Goal: Book appointment/travel/reservation

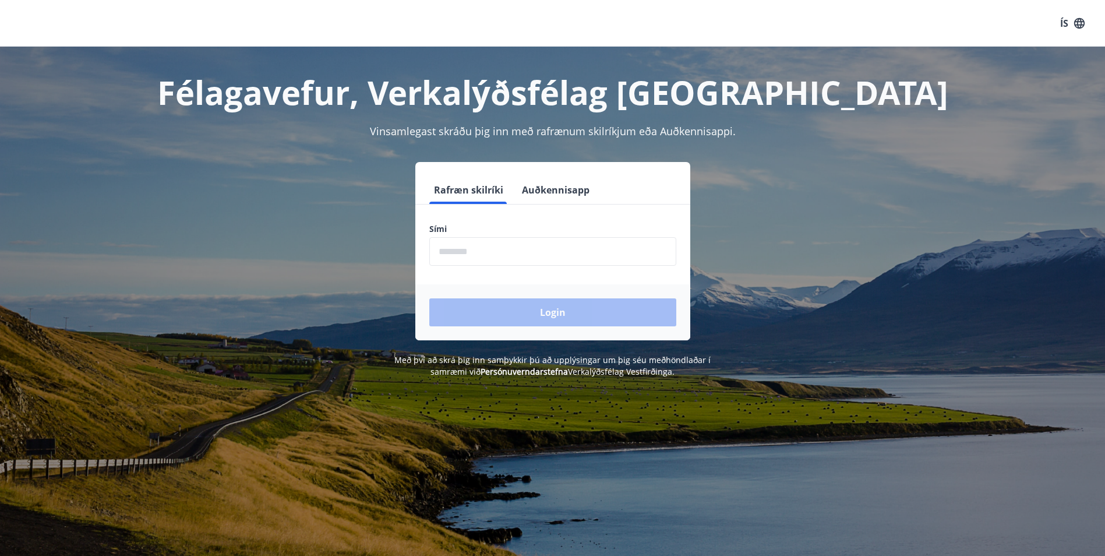
click at [458, 246] on input "phone" at bounding box center [552, 251] width 247 height 29
type input "********"
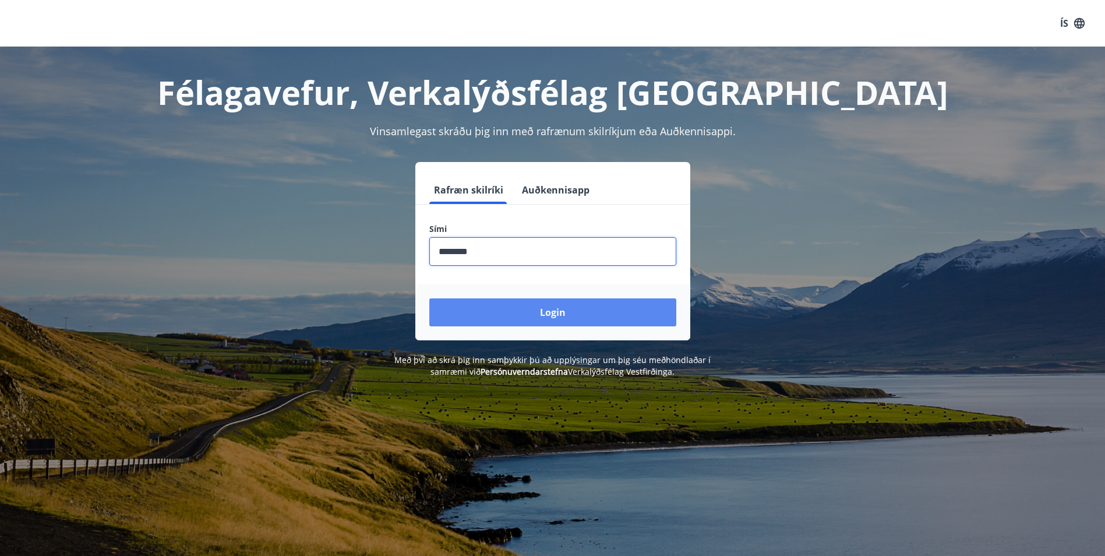
click at [556, 318] on button "Login" at bounding box center [552, 312] width 247 height 28
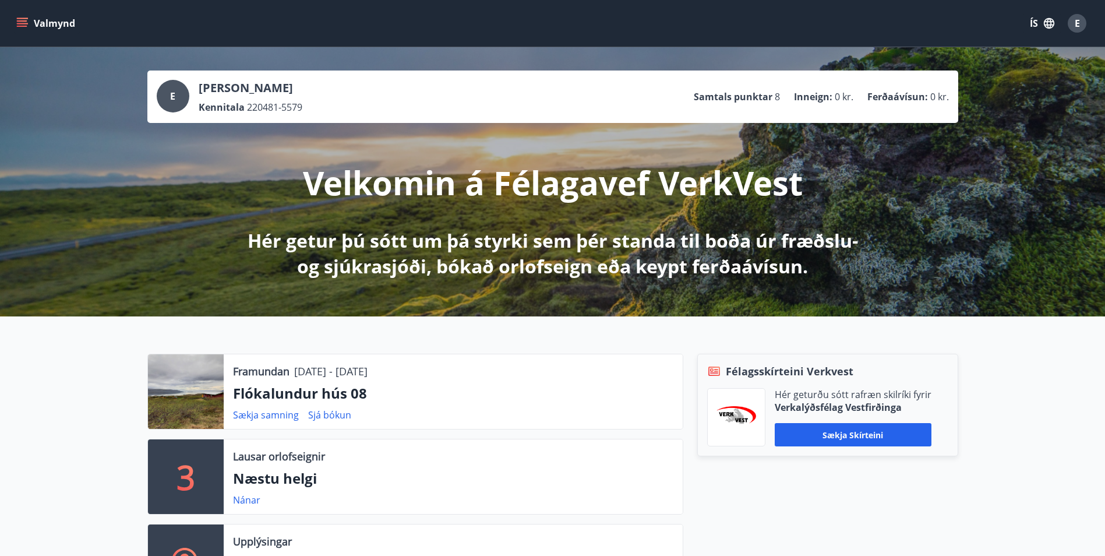
click at [22, 20] on icon "menu" at bounding box center [22, 20] width 10 height 1
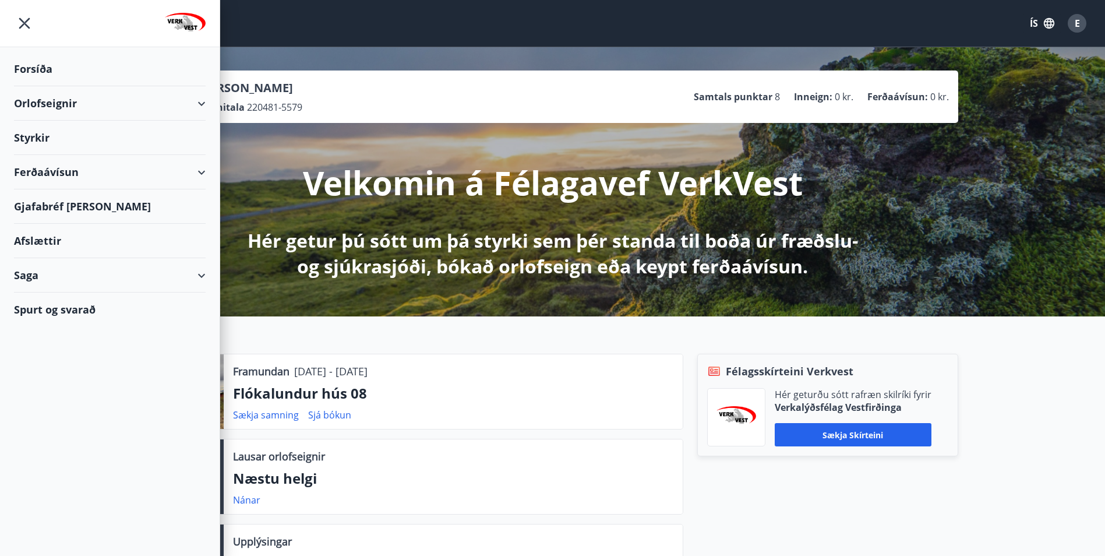
click at [203, 102] on div "Orlofseignir" at bounding box center [110, 103] width 192 height 34
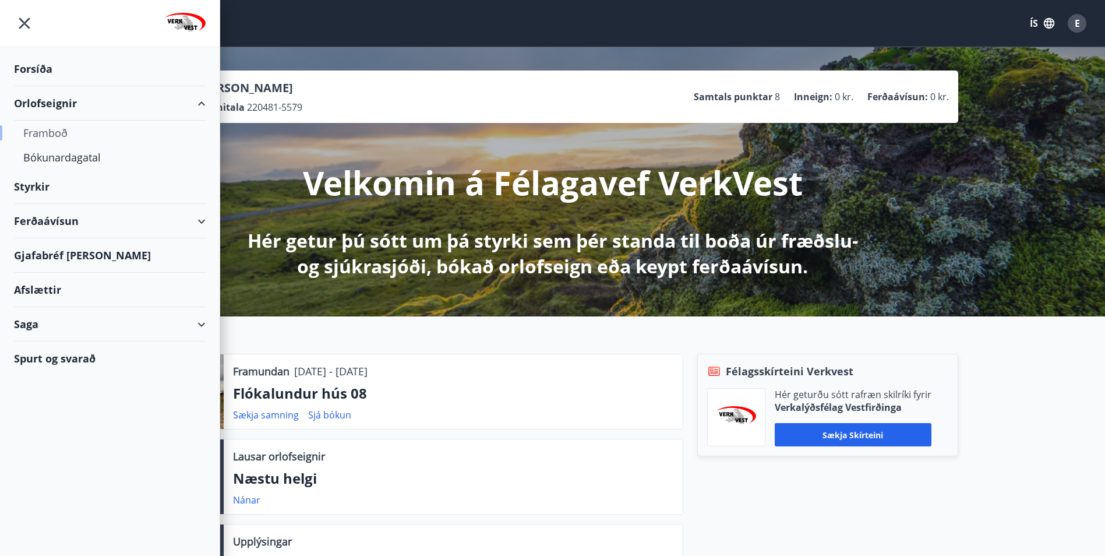
click at [55, 128] on div "Framboð" at bounding box center [109, 133] width 173 height 24
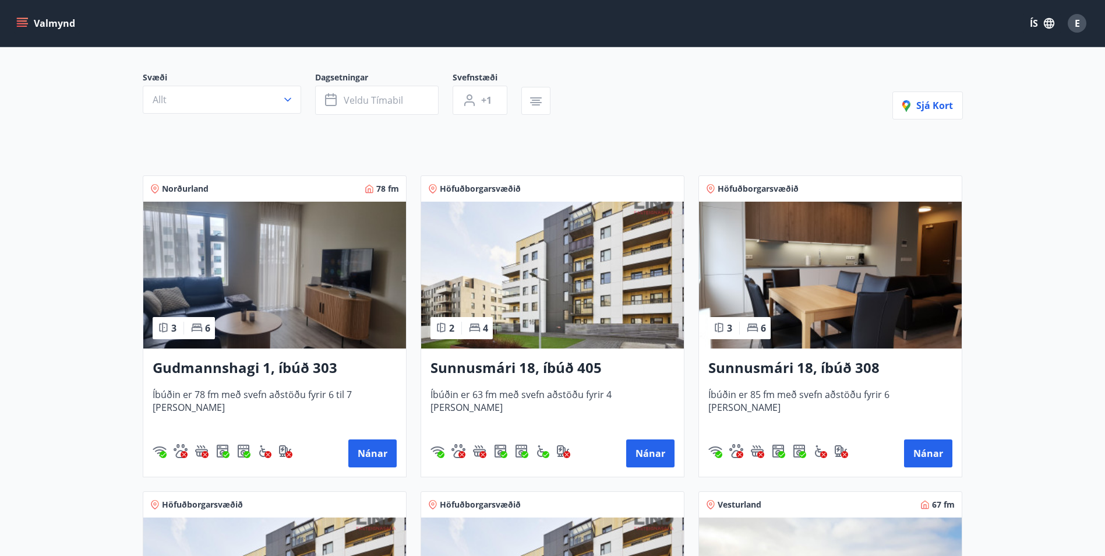
scroll to position [116, 0]
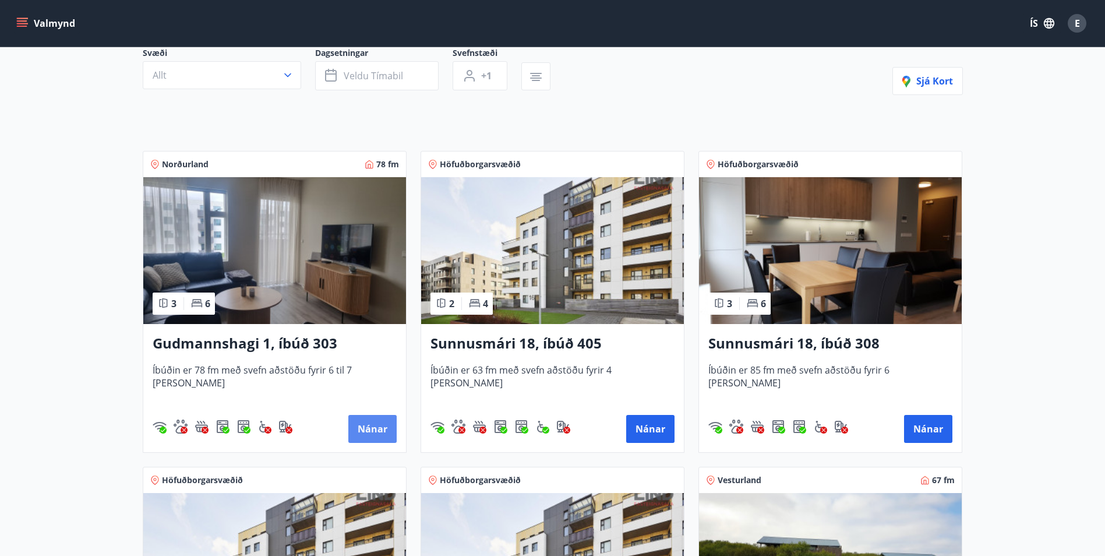
click at [370, 427] on button "Nánar" at bounding box center [372, 429] width 48 height 28
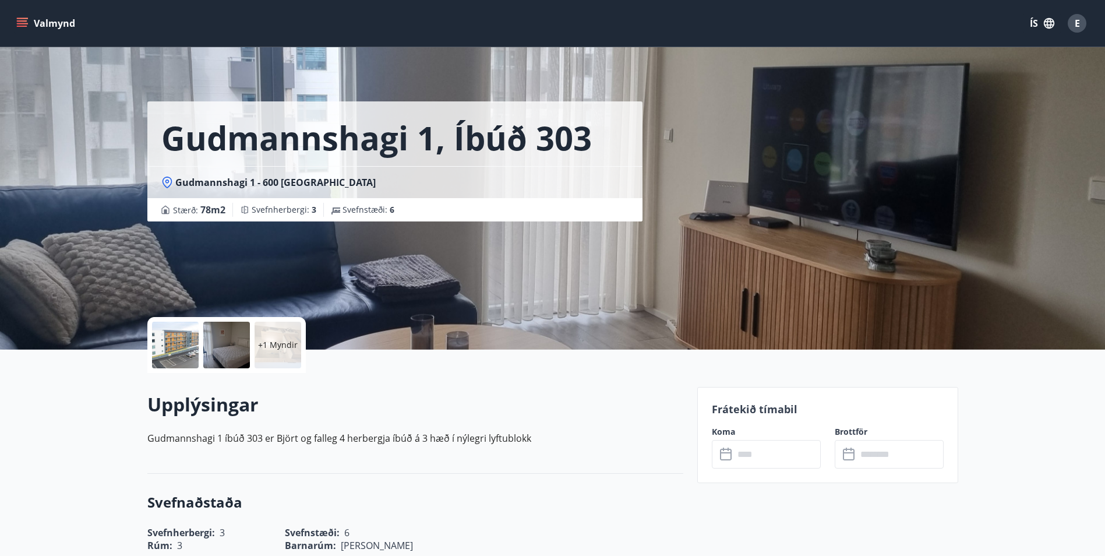
click at [21, 22] on icon "menu" at bounding box center [22, 20] width 10 height 1
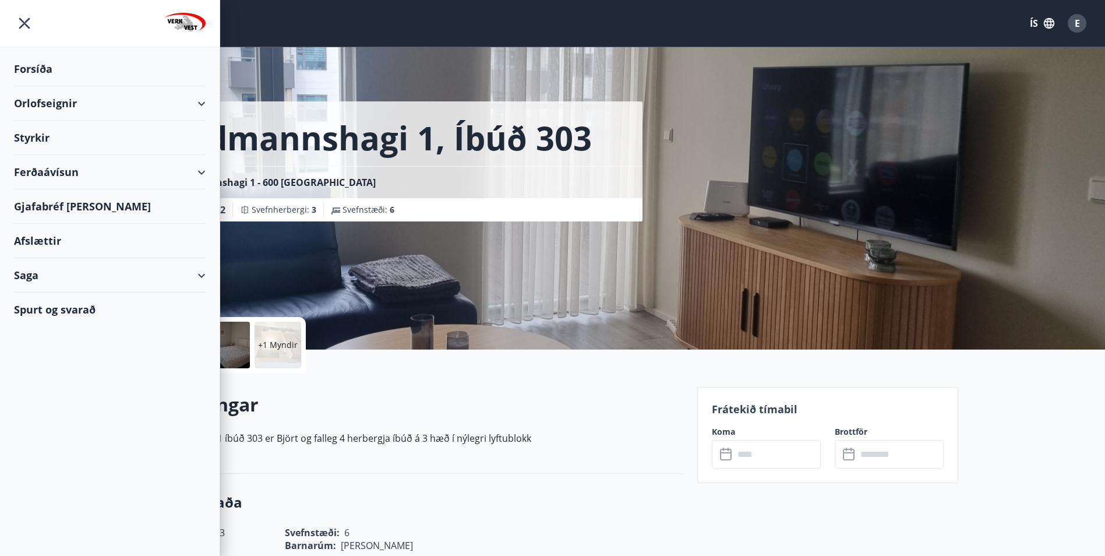
click at [200, 103] on div "Orlofseignir" at bounding box center [110, 103] width 192 height 34
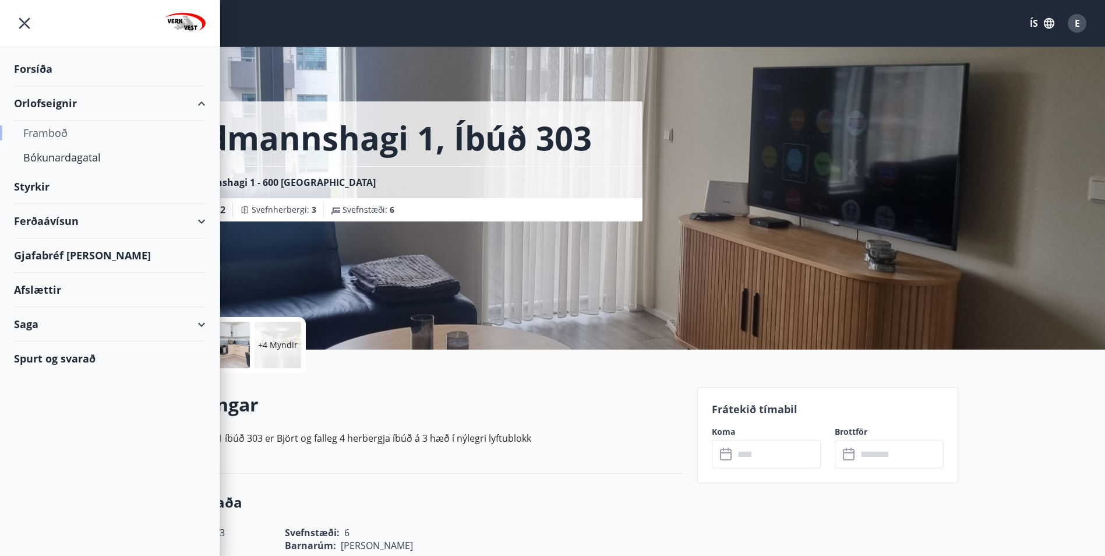
click at [45, 126] on div "Framboð" at bounding box center [109, 133] width 173 height 24
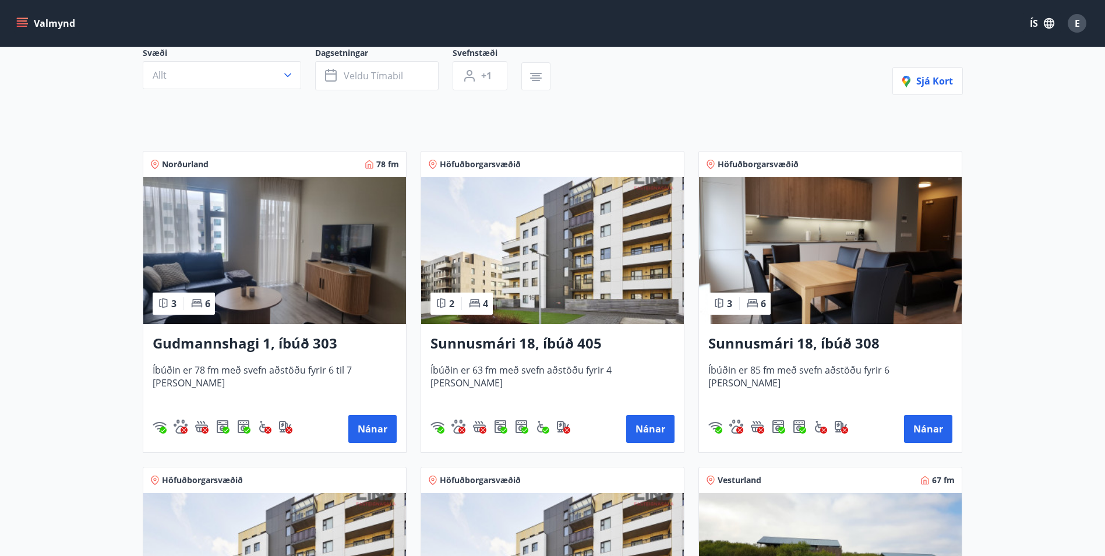
click at [523, 346] on h3 "Sunnusmári 18, íbúð 405" at bounding box center [552, 343] width 244 height 21
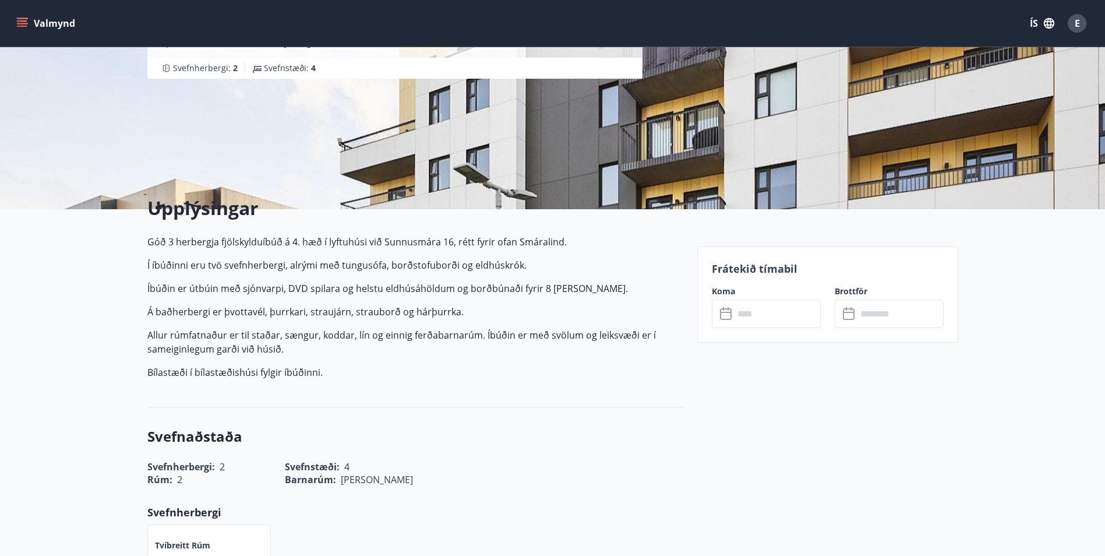
scroll to position [175, 0]
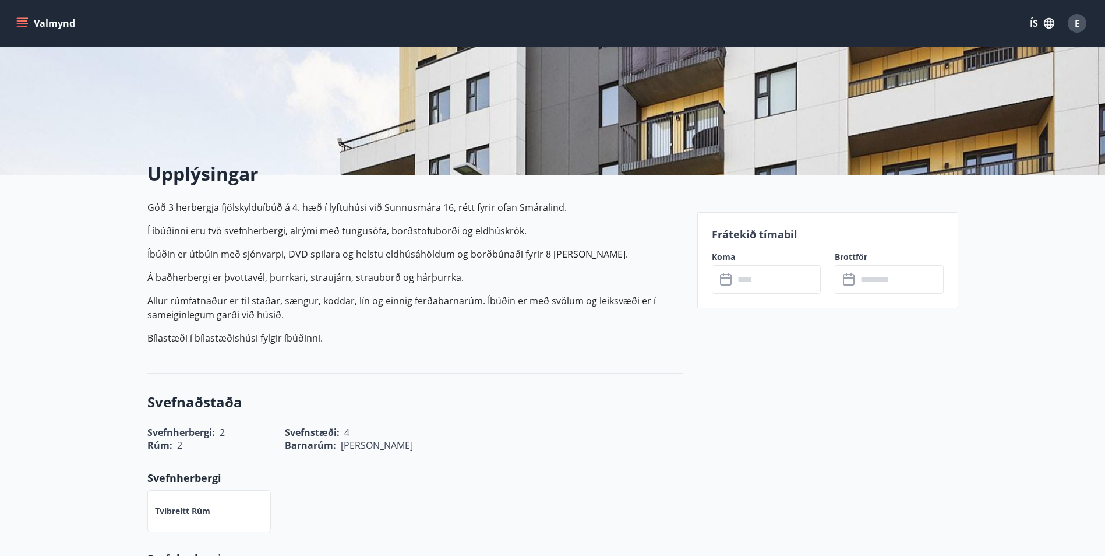
drag, startPoint x: 152, startPoint y: 300, endPoint x: 508, endPoint y: 311, distance: 356.5
click at [508, 311] on p "Allur rúmfatnaður er til staðar, sængur, koddar, lín og einnig ferðabarnarúm. Í…" at bounding box center [415, 307] width 536 height 28
drag, startPoint x: 508, startPoint y: 311, endPoint x: 451, endPoint y: 322, distance: 58.7
click at [451, 322] on p "Góð 3 herbergja fjölskylduíbúð á 4. hæð í lyftuhúsi við Sunnusmára 16, rétt fyr…" at bounding box center [415, 272] width 536 height 144
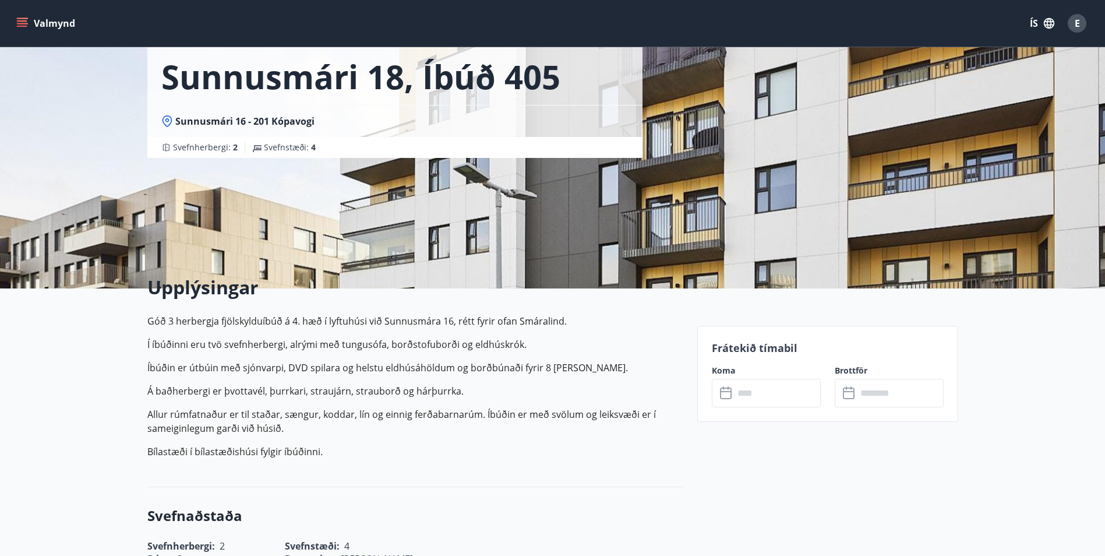
scroll to position [0, 0]
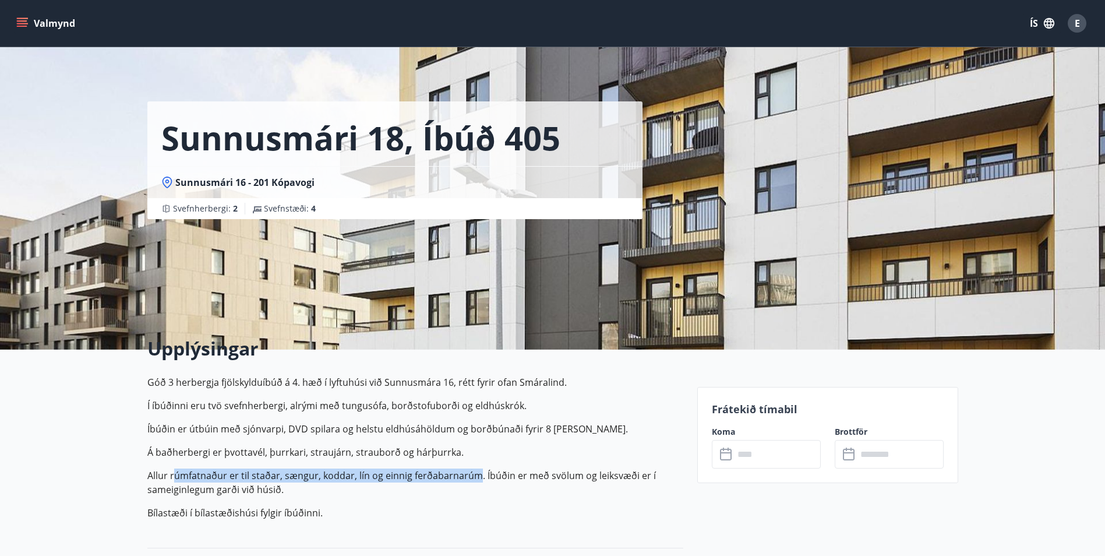
drag, startPoint x: 181, startPoint y: 476, endPoint x: 473, endPoint y: 482, distance: 292.4
click at [473, 482] on p "Allur rúmfatnaður er til staðar, sængur, koddar, lín og einnig ferðabarnarúm. Í…" at bounding box center [415, 482] width 536 height 28
drag, startPoint x: 473, startPoint y: 482, endPoint x: 415, endPoint y: 499, distance: 60.1
click at [416, 501] on p "Góð 3 herbergja fjölskylduíbúð á 4. hæð í lyftuhúsi við Sunnusmára 16, rétt fyr…" at bounding box center [415, 447] width 536 height 144
click at [23, 20] on icon "menu" at bounding box center [22, 23] width 12 height 12
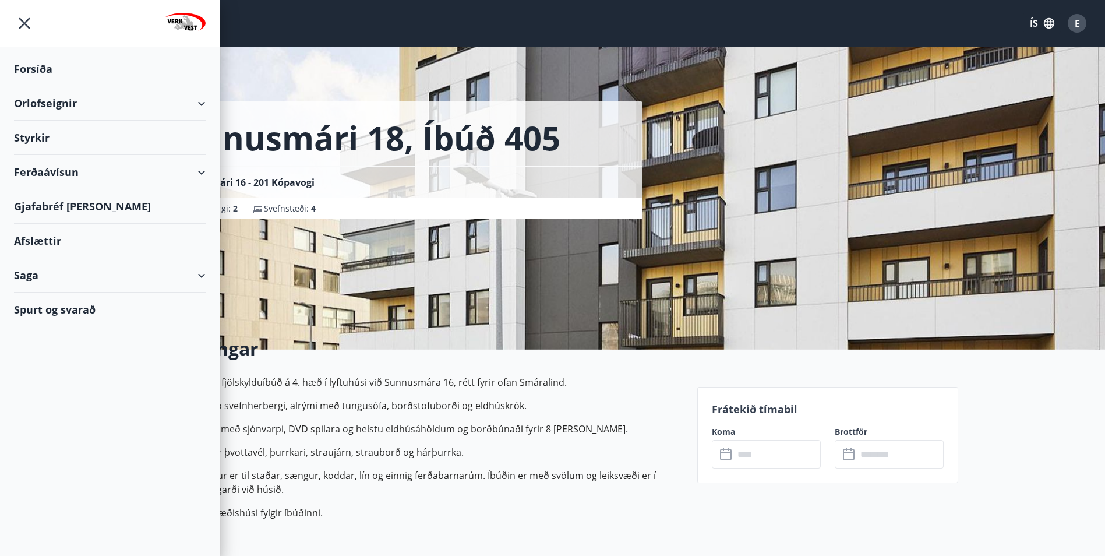
click at [202, 100] on div "Orlofseignir" at bounding box center [110, 103] width 192 height 34
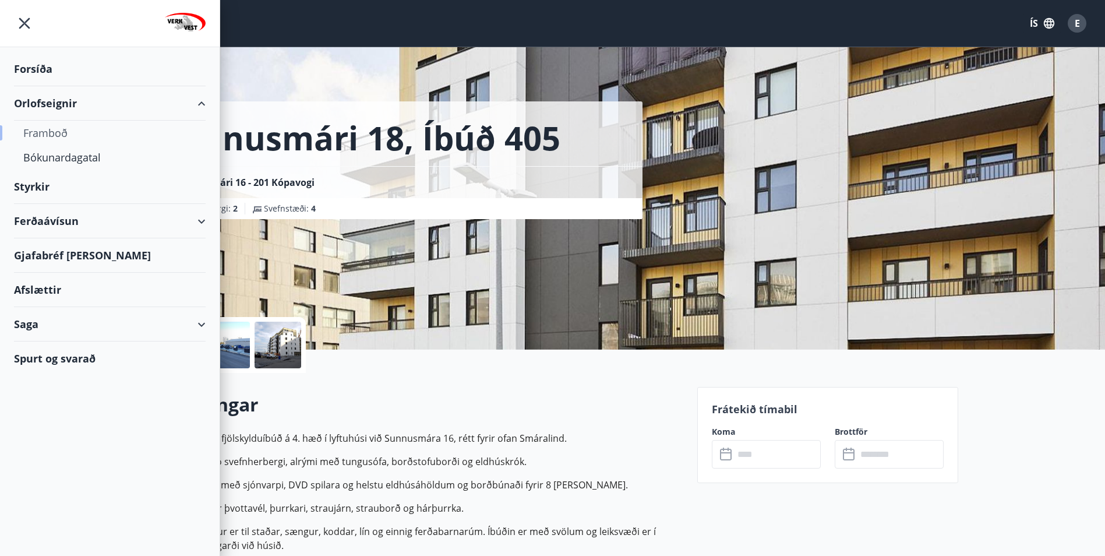
click at [46, 132] on div "Framboð" at bounding box center [109, 133] width 173 height 24
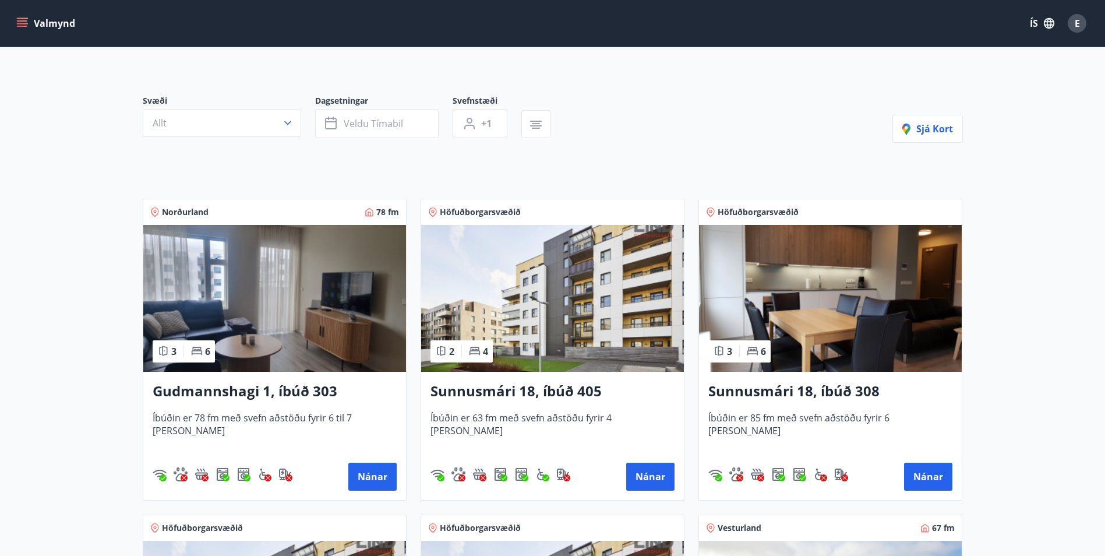
scroll to position [175, 0]
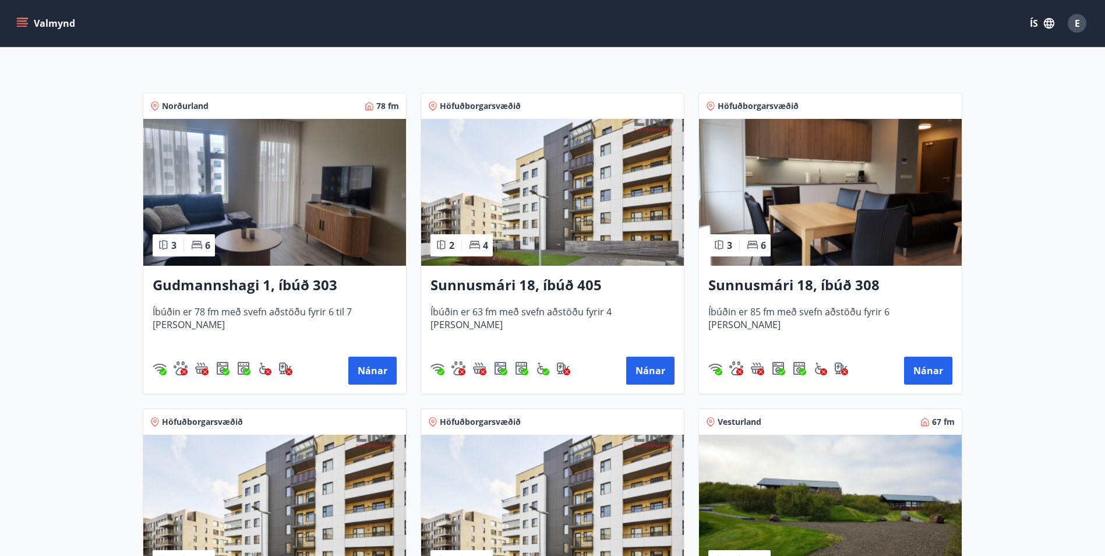
click at [780, 289] on h3 "Sunnusmári 18, íbúð 308" at bounding box center [830, 285] width 244 height 21
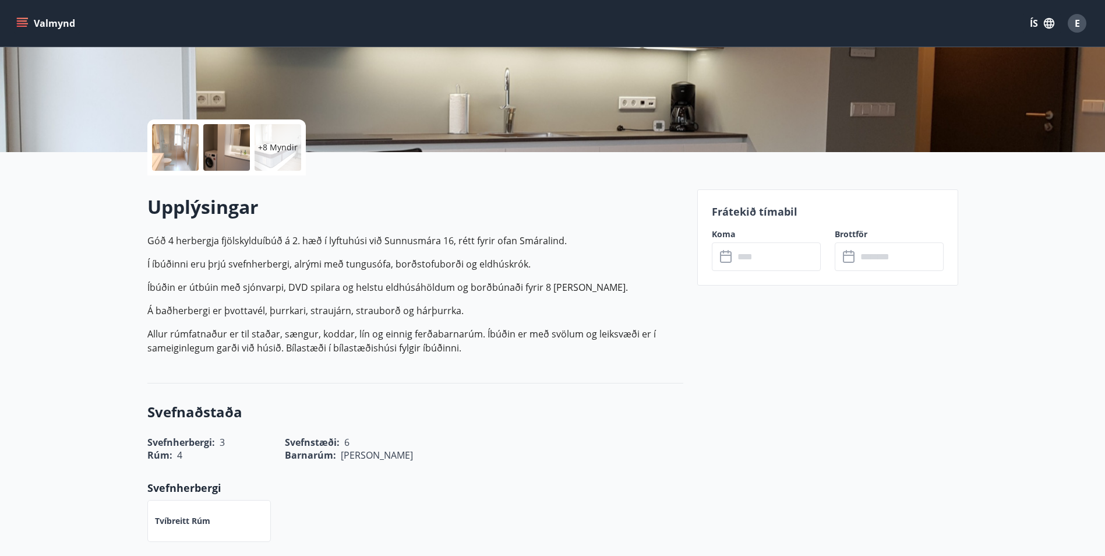
scroll to position [175, 0]
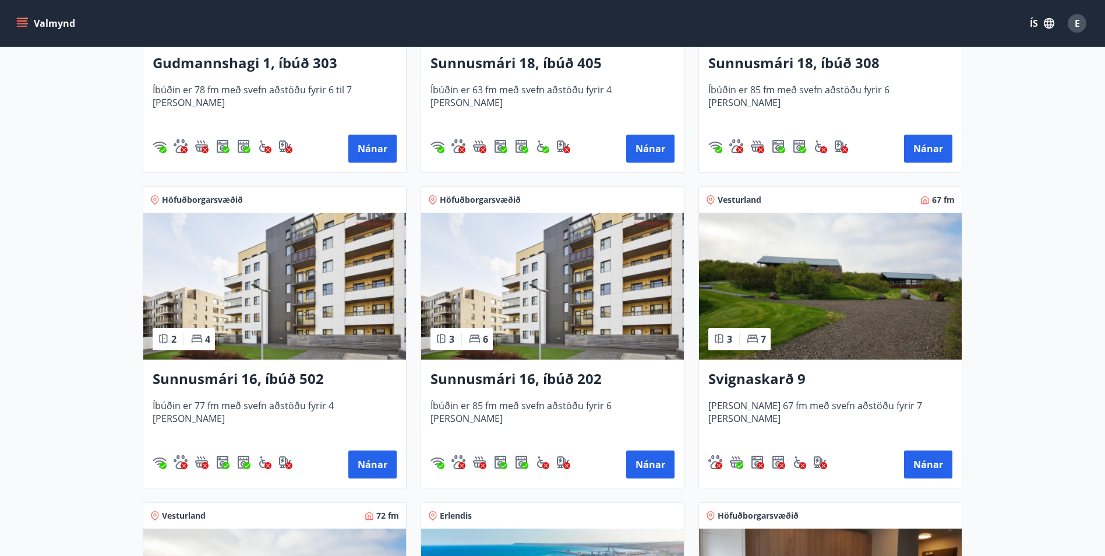
scroll to position [408, 0]
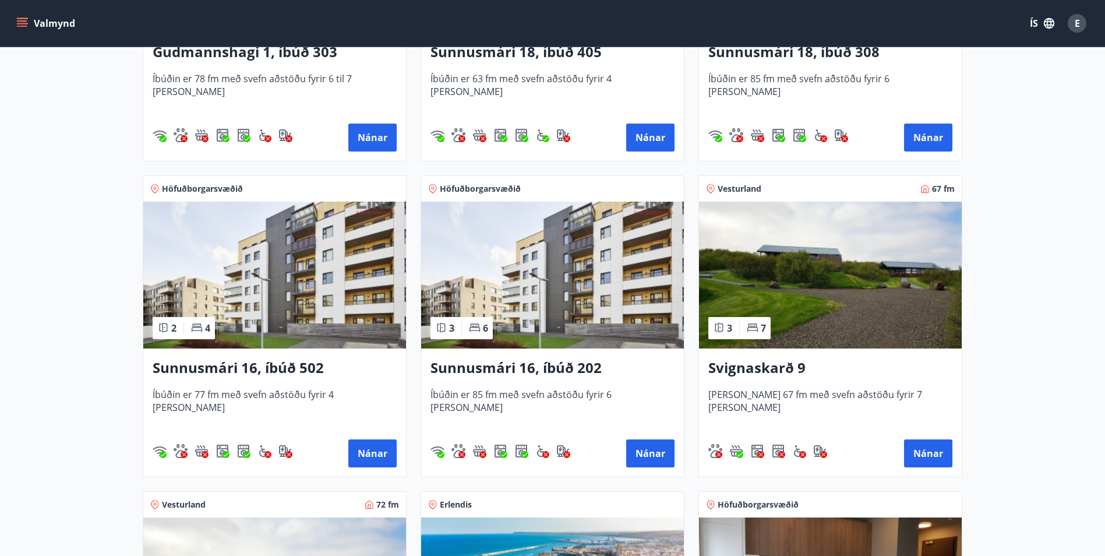
click at [776, 368] on h3 "Svignaskarð 9" at bounding box center [830, 368] width 244 height 21
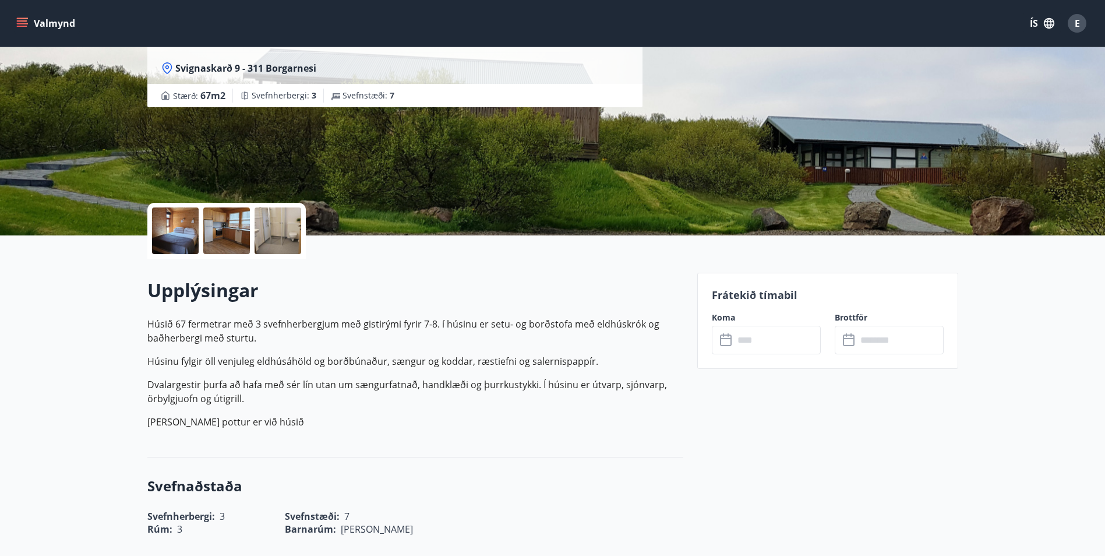
scroll to position [116, 0]
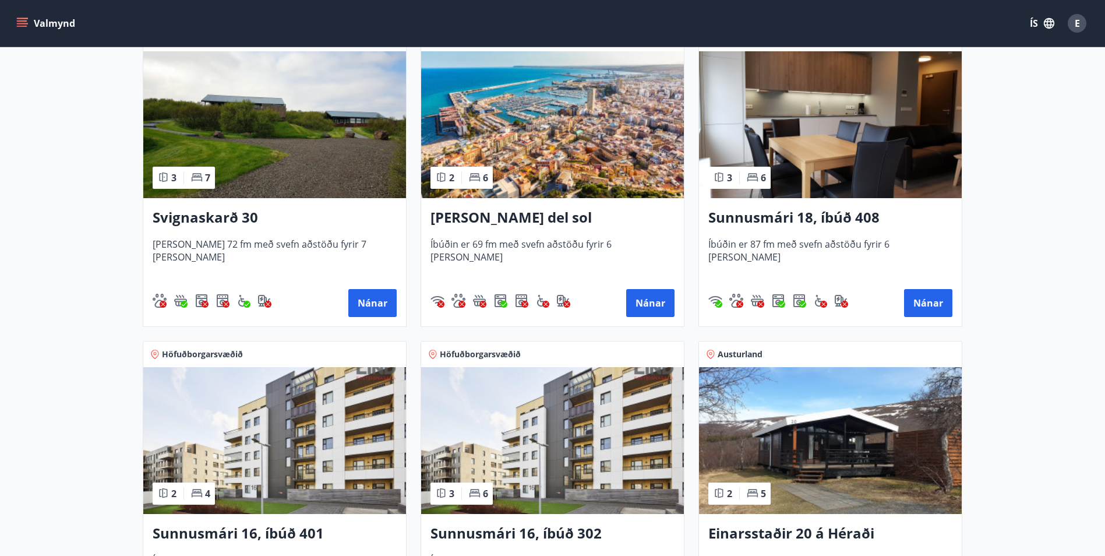
scroll to position [990, 0]
click at [532, 215] on h3 "[PERSON_NAME] del sol" at bounding box center [552, 217] width 244 height 21
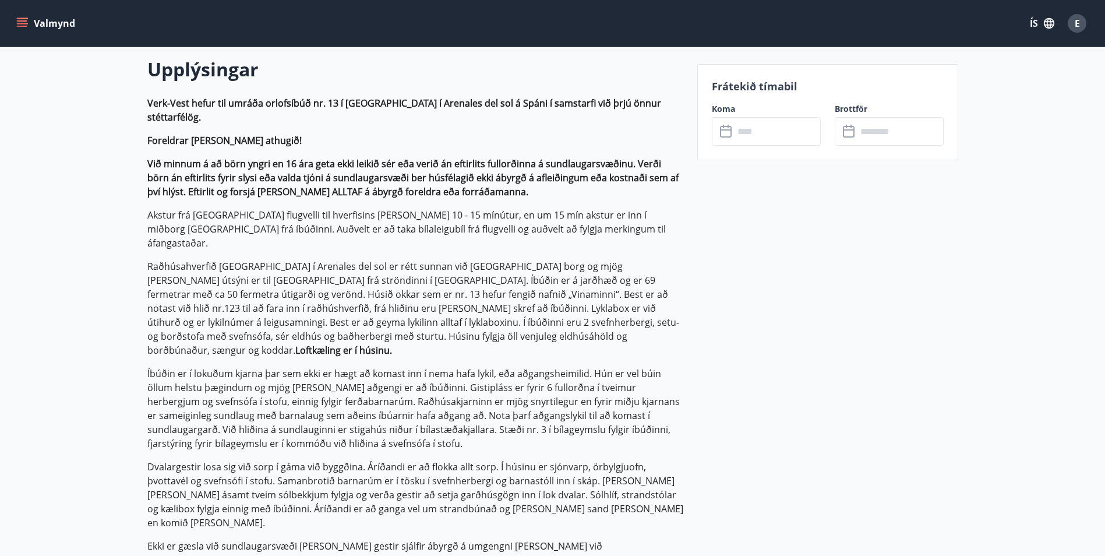
scroll to position [291, 0]
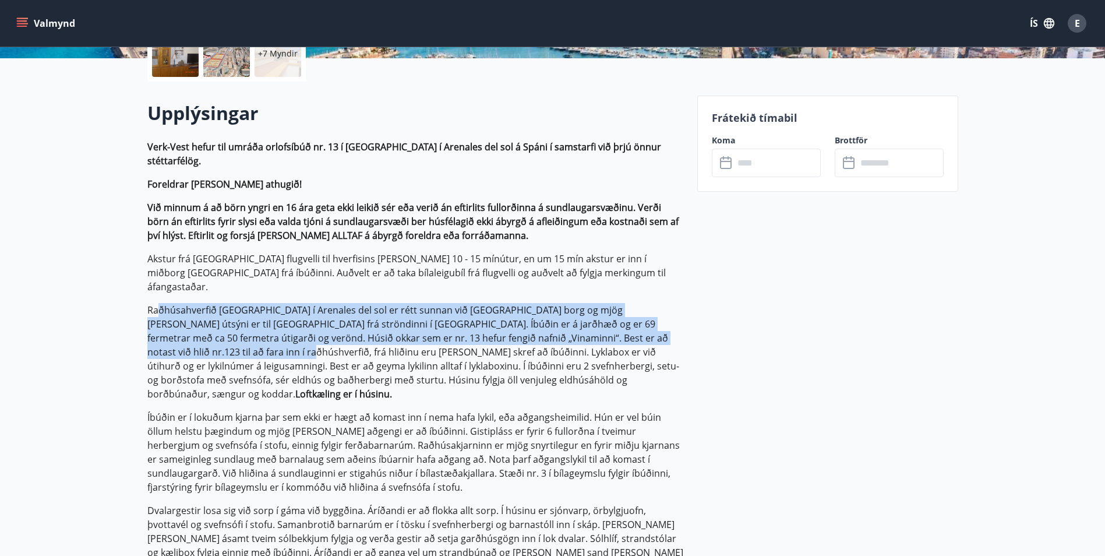
drag, startPoint x: 158, startPoint y: 281, endPoint x: 672, endPoint y: 310, distance: 514.4
click at [672, 310] on p "Raðhúsahverfið [GEOGRAPHIC_DATA] í Arenales del sol er rétt sunnan við [GEOGRAP…" at bounding box center [415, 352] width 536 height 98
click at [282, 308] on p "Raðhúsahverfið [GEOGRAPHIC_DATA] í Arenales del sol er rétt sunnan við [GEOGRAP…" at bounding box center [415, 352] width 536 height 98
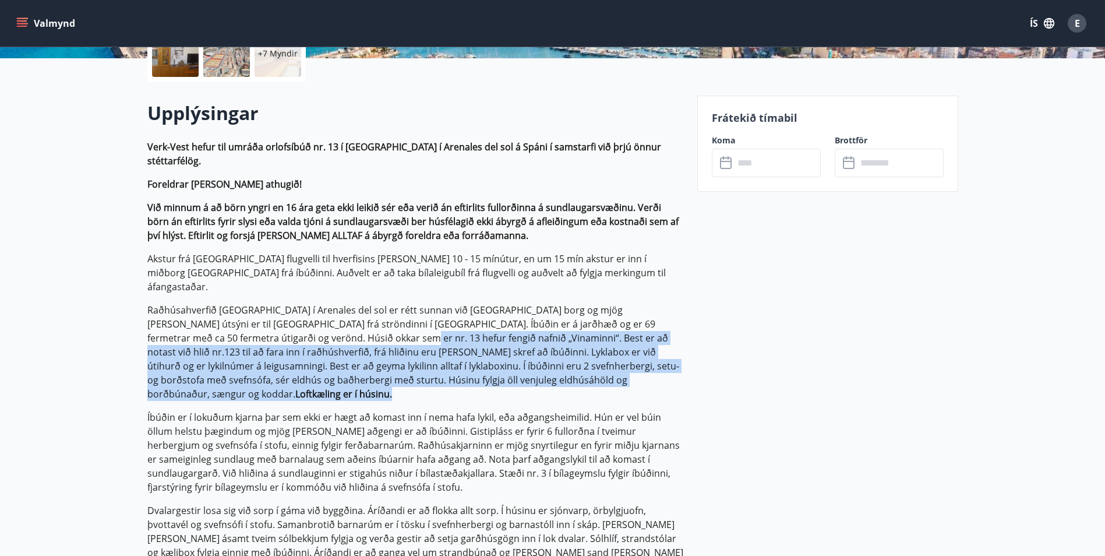
drag, startPoint x: 257, startPoint y: 308, endPoint x: 672, endPoint y: 346, distance: 416.3
click at [672, 346] on p "Raðhúsahverfið [GEOGRAPHIC_DATA] í Arenales del sol er rétt sunnan við [GEOGRAP…" at bounding box center [415, 352] width 536 height 98
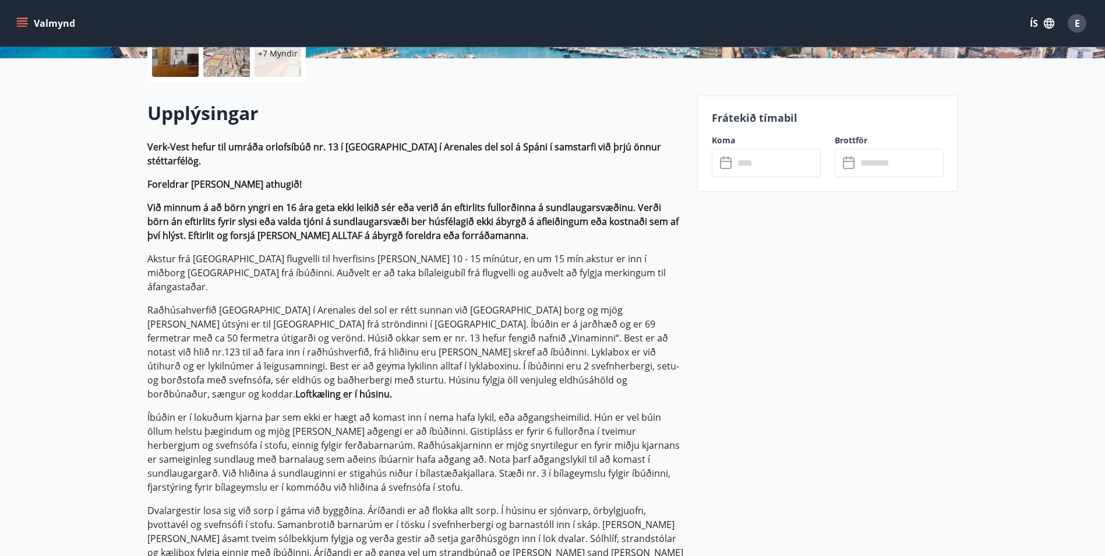
click at [423, 410] on p "Íbúðin er í lokuðum kjarna þar sem ekki er hægt að komast inn í nema hafa lykil…" at bounding box center [415, 452] width 536 height 84
click at [266, 310] on p "Raðhúsahverfið [GEOGRAPHIC_DATA] í Arenales del sol er rétt sunnan við [GEOGRAP…" at bounding box center [415, 352] width 536 height 98
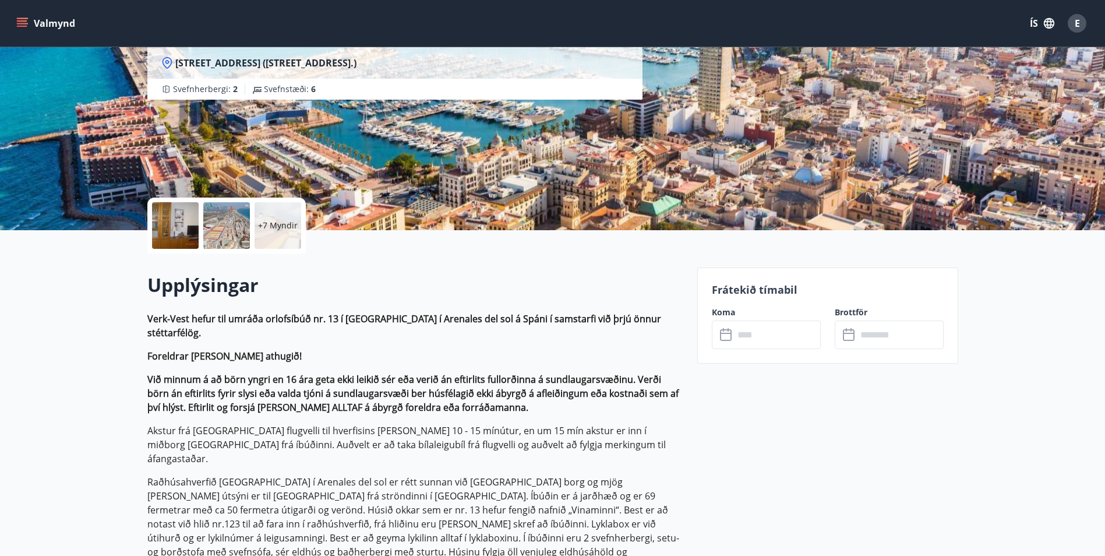
scroll to position [0, 0]
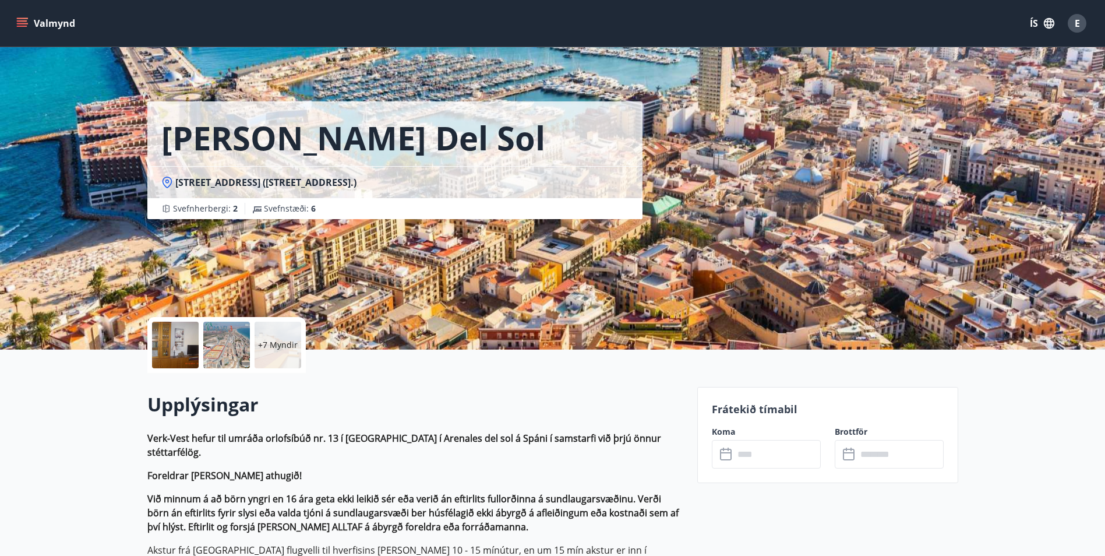
click at [26, 25] on icon "menu" at bounding box center [22, 23] width 12 height 12
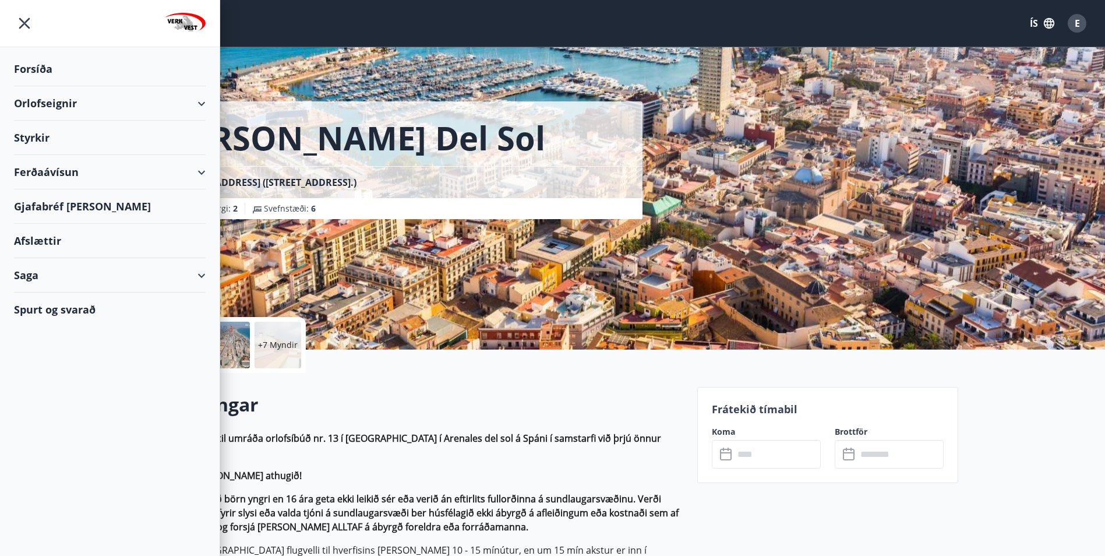
click at [204, 102] on div "Orlofseignir" at bounding box center [110, 103] width 192 height 34
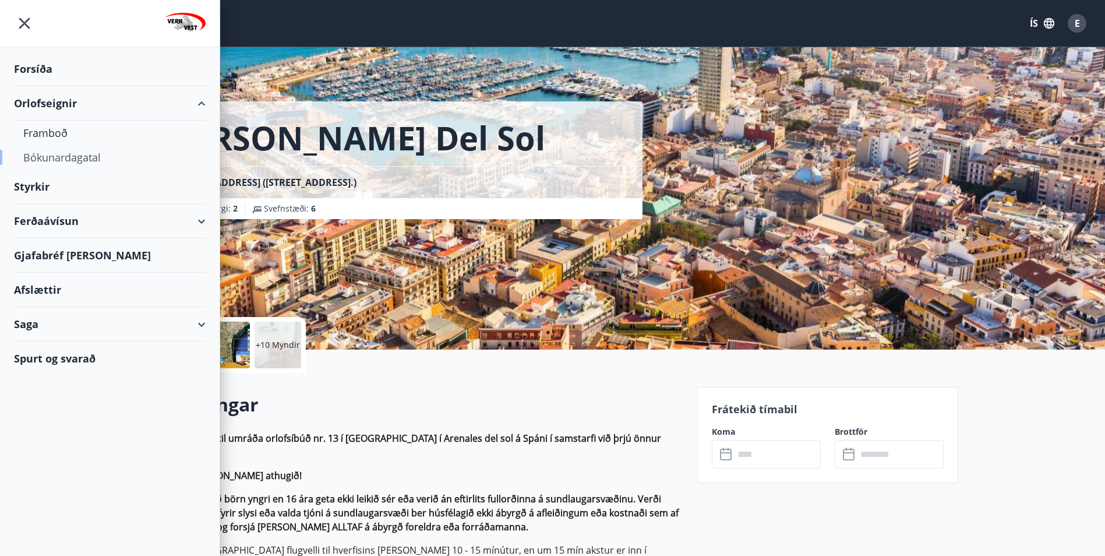
click at [77, 158] on div "Bókunardagatal" at bounding box center [109, 157] width 173 height 24
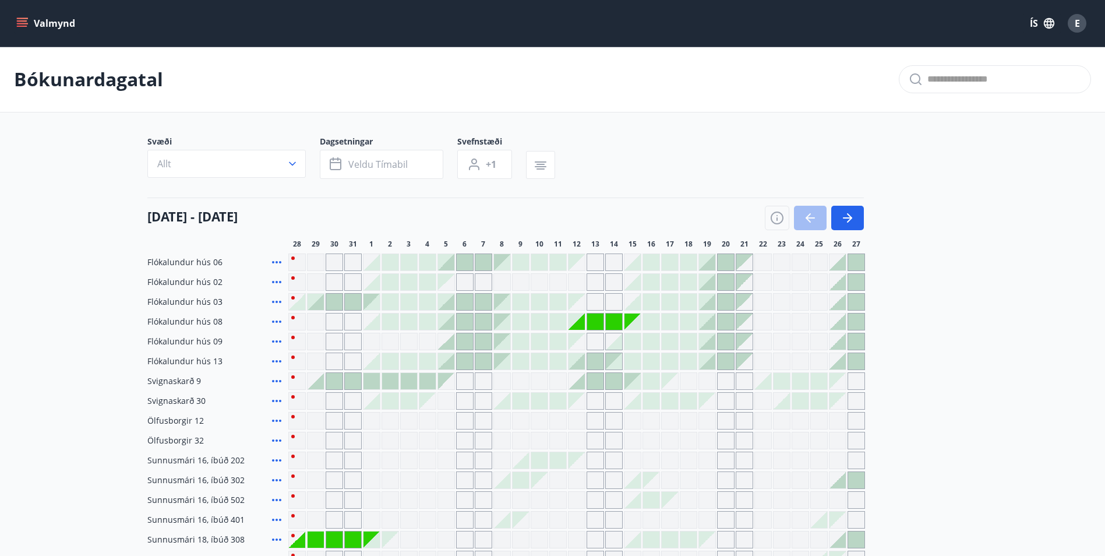
scroll to position [116, 0]
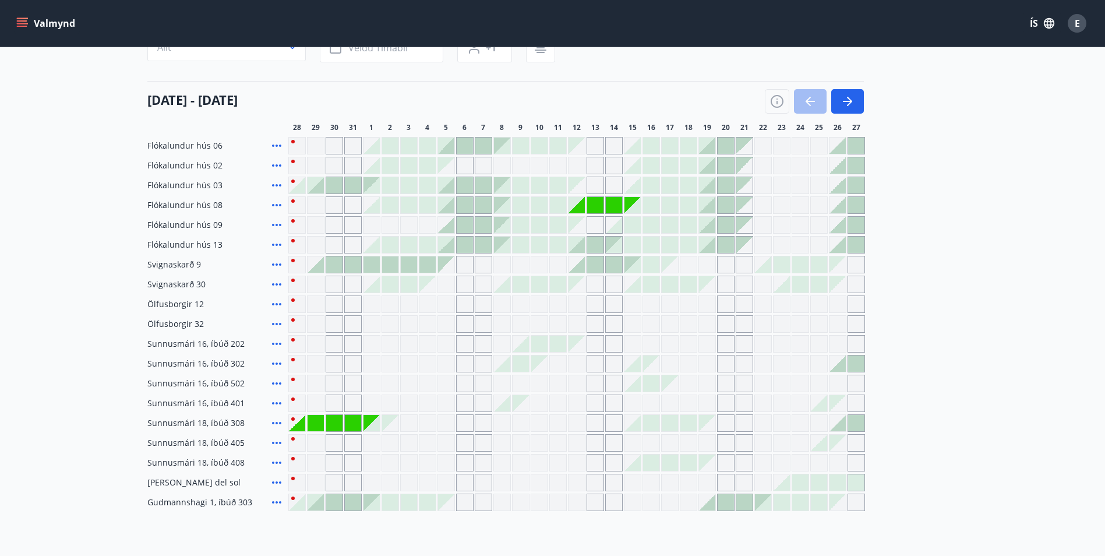
click at [648, 382] on div at bounding box center [651, 383] width 16 height 16
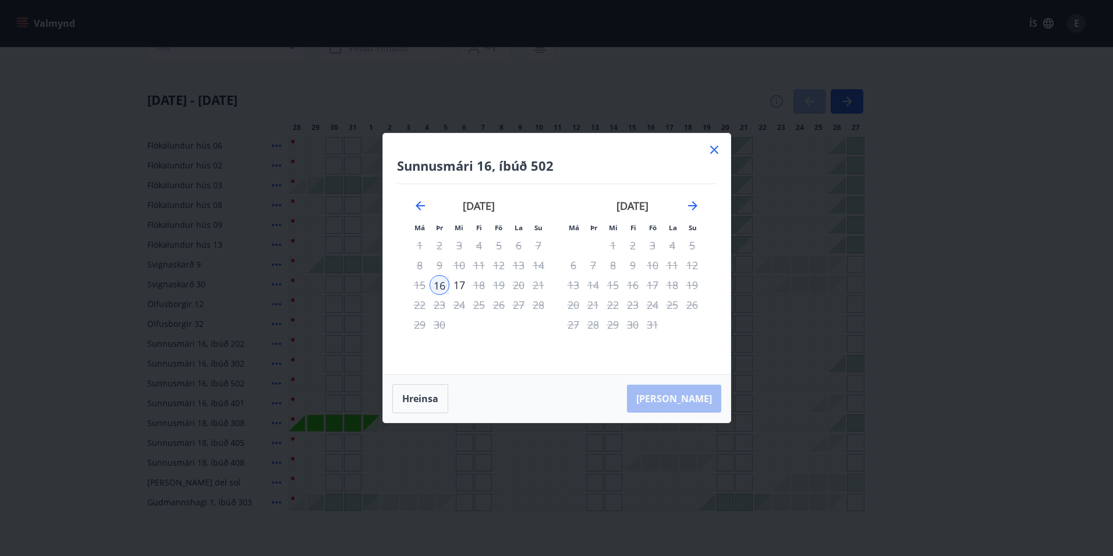
click at [718, 150] on icon at bounding box center [715, 150] width 14 height 14
